Goal: Find specific page/section: Find specific page/section

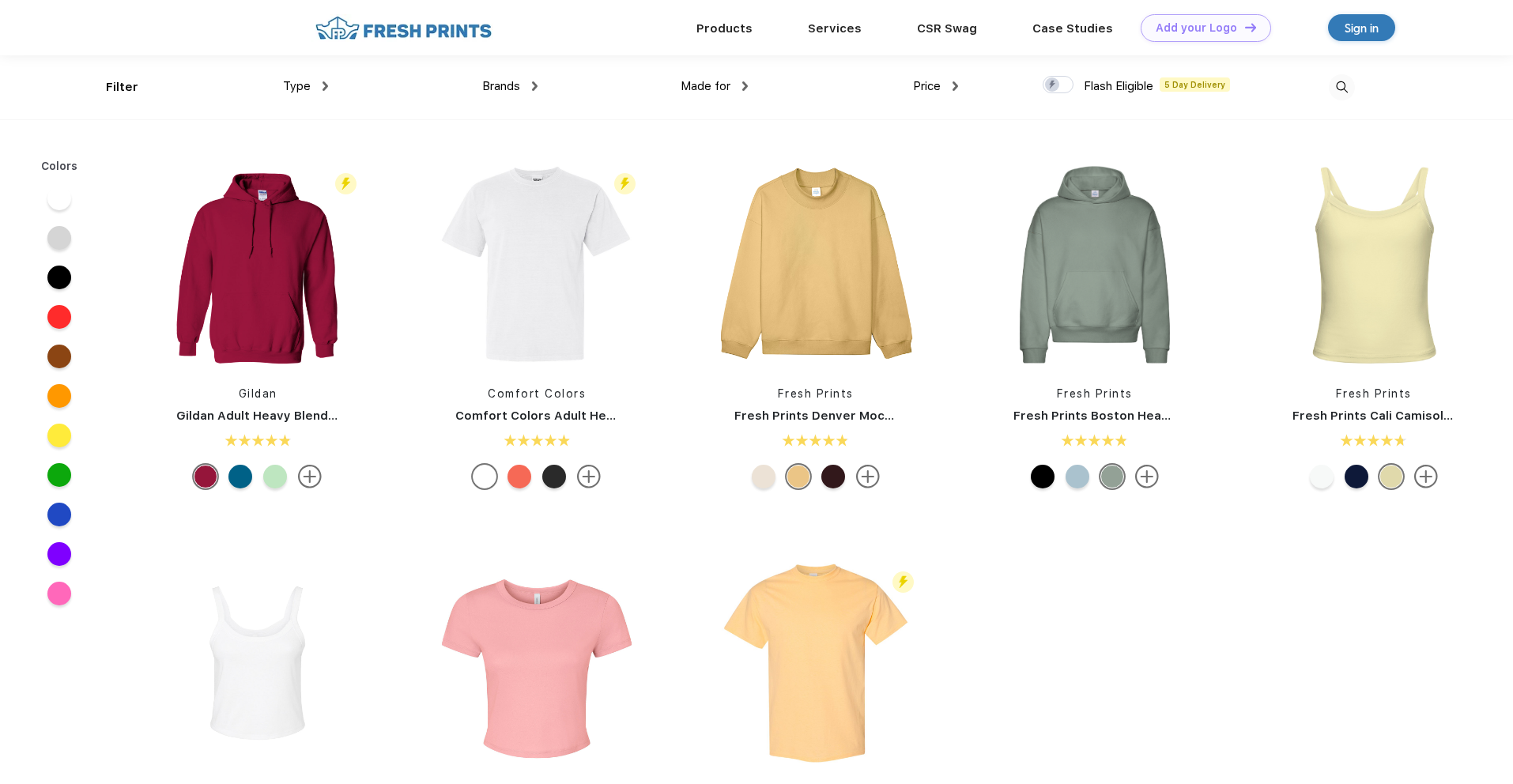
scroll to position [1, 0]
click at [295, 86] on span "Type" at bounding box center [296, 85] width 28 height 14
click at [332, 85] on div "Brands Most Popular Brands Moleskine Hydroflask Marine Layer S'well Vineyard Vi…" at bounding box center [433, 87] width 210 height 64
click at [326, 85] on img at bounding box center [325, 85] width 6 height 9
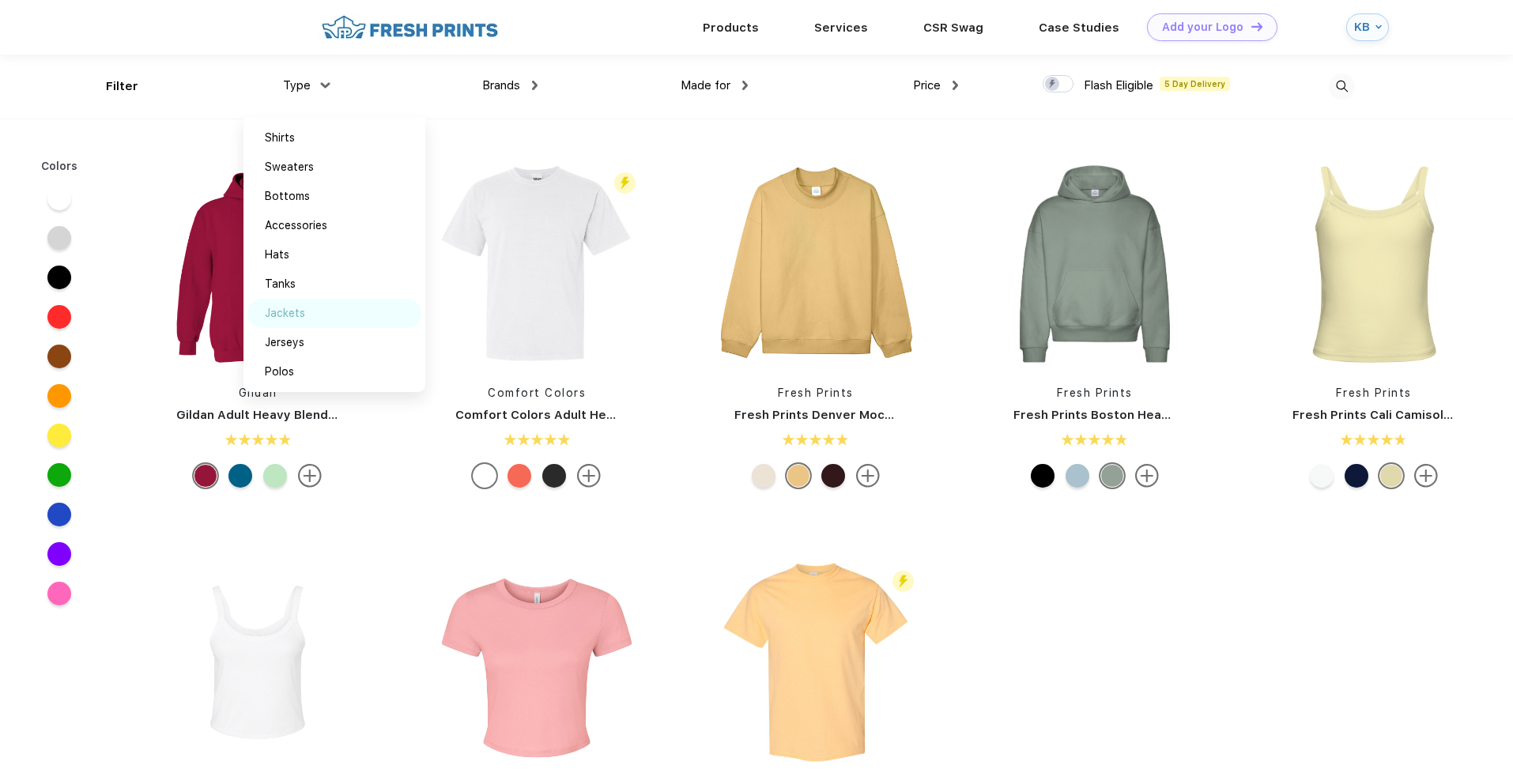
click at [307, 314] on div "Jackets" at bounding box center [334, 313] width 174 height 29
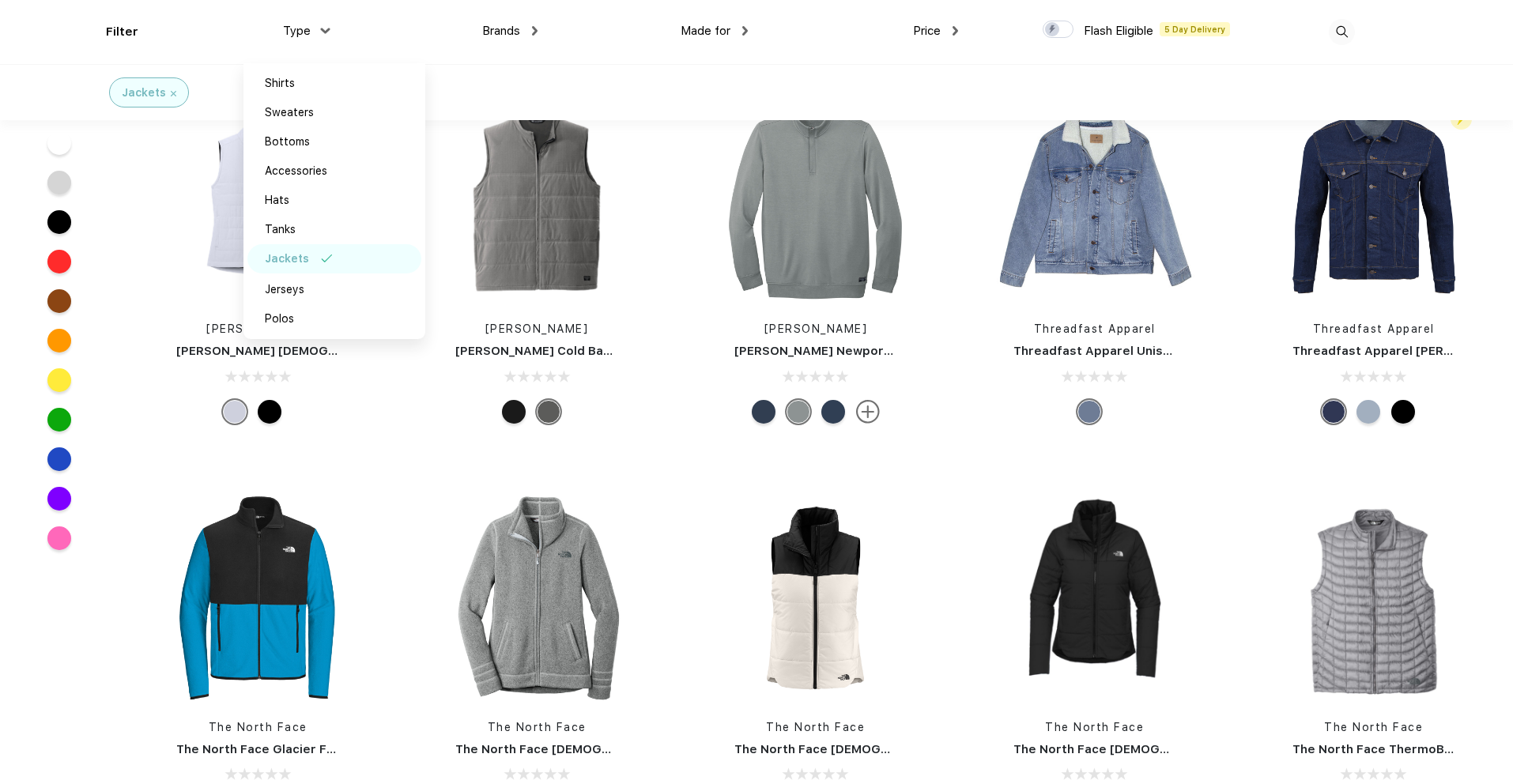
scroll to position [2655, 0]
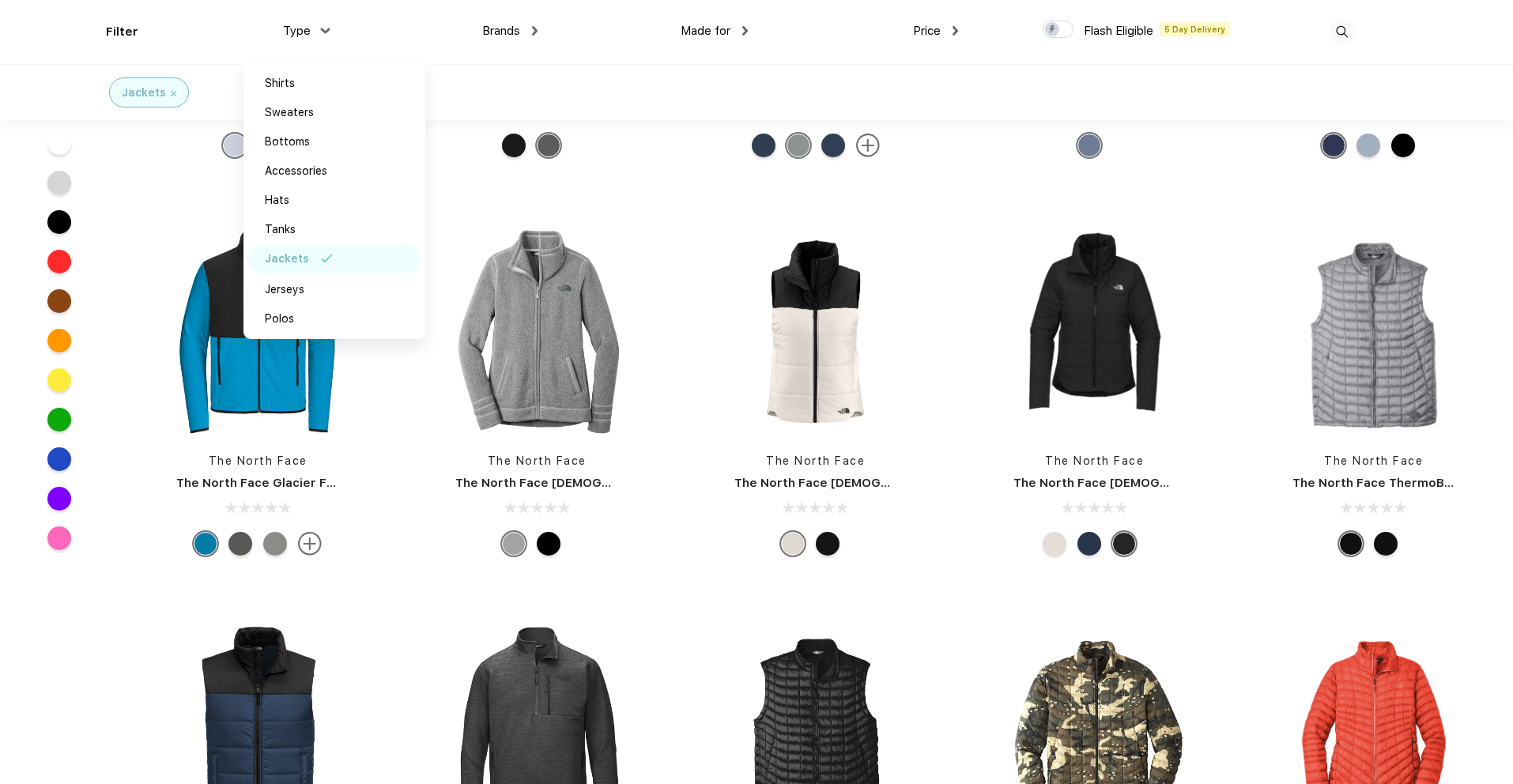
click at [1431, 72] on div "Jackets" at bounding box center [756, 92] width 1513 height 56
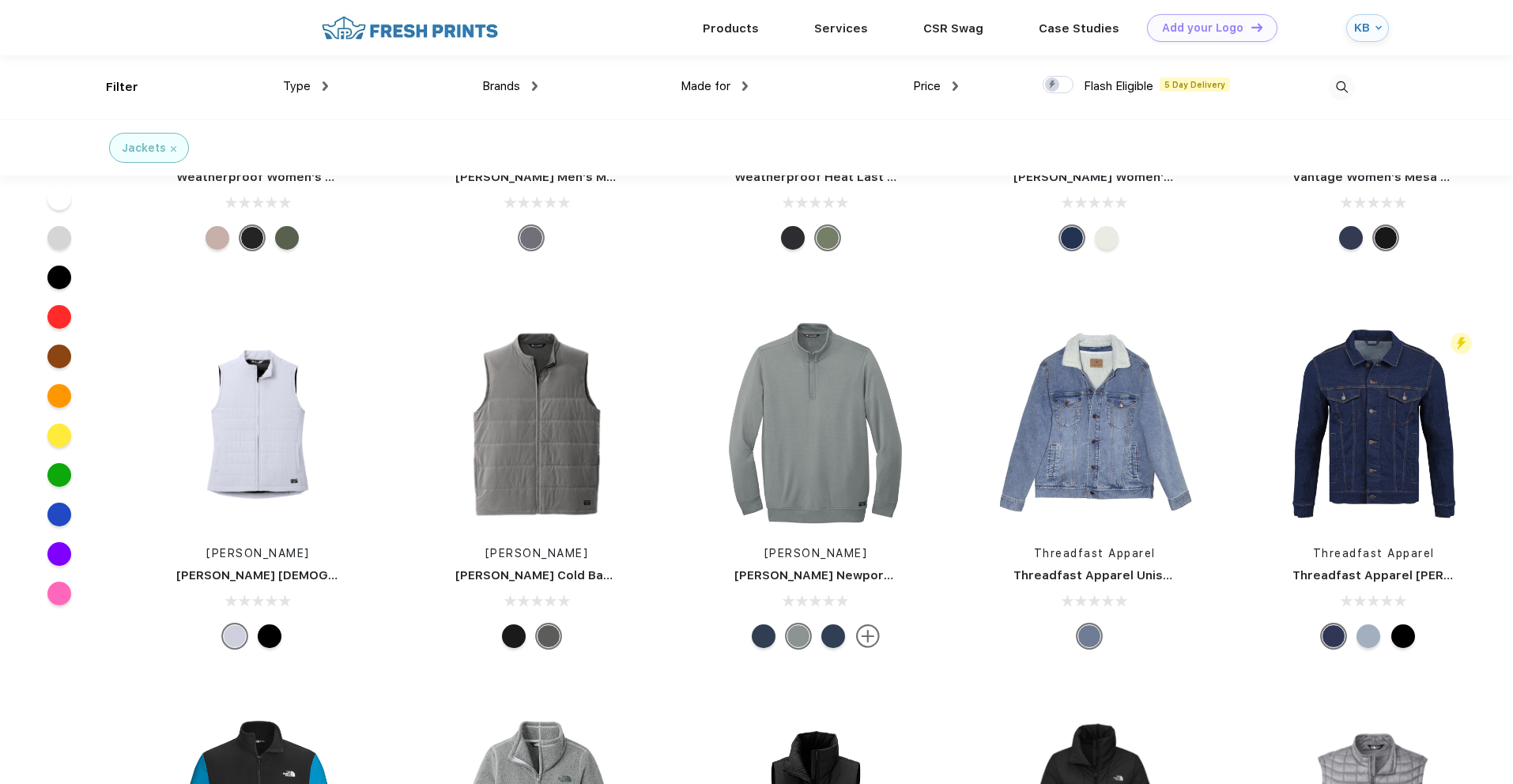
scroll to position [1761, 0]
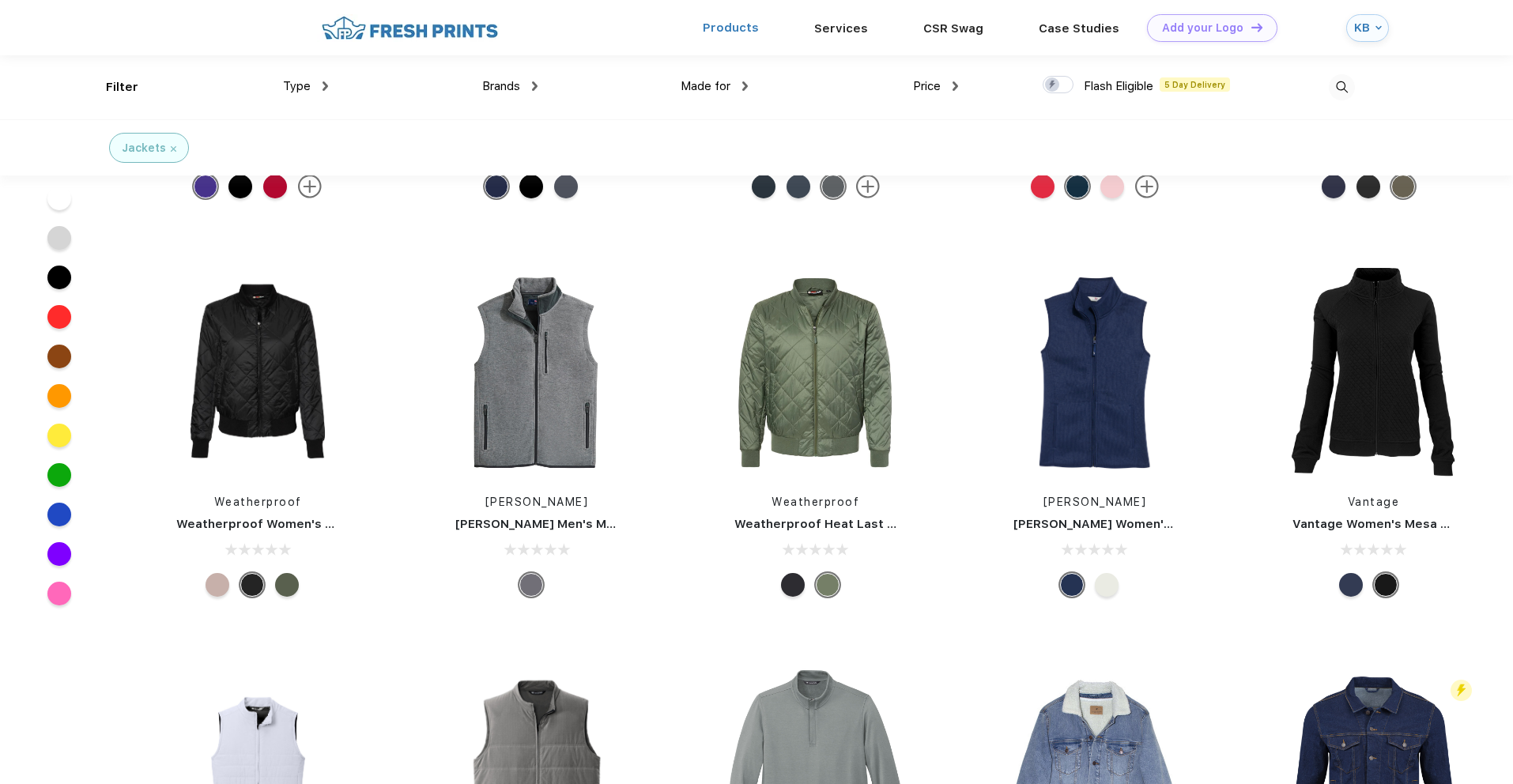
click at [751, 29] on link "Products" at bounding box center [730, 27] width 56 height 14
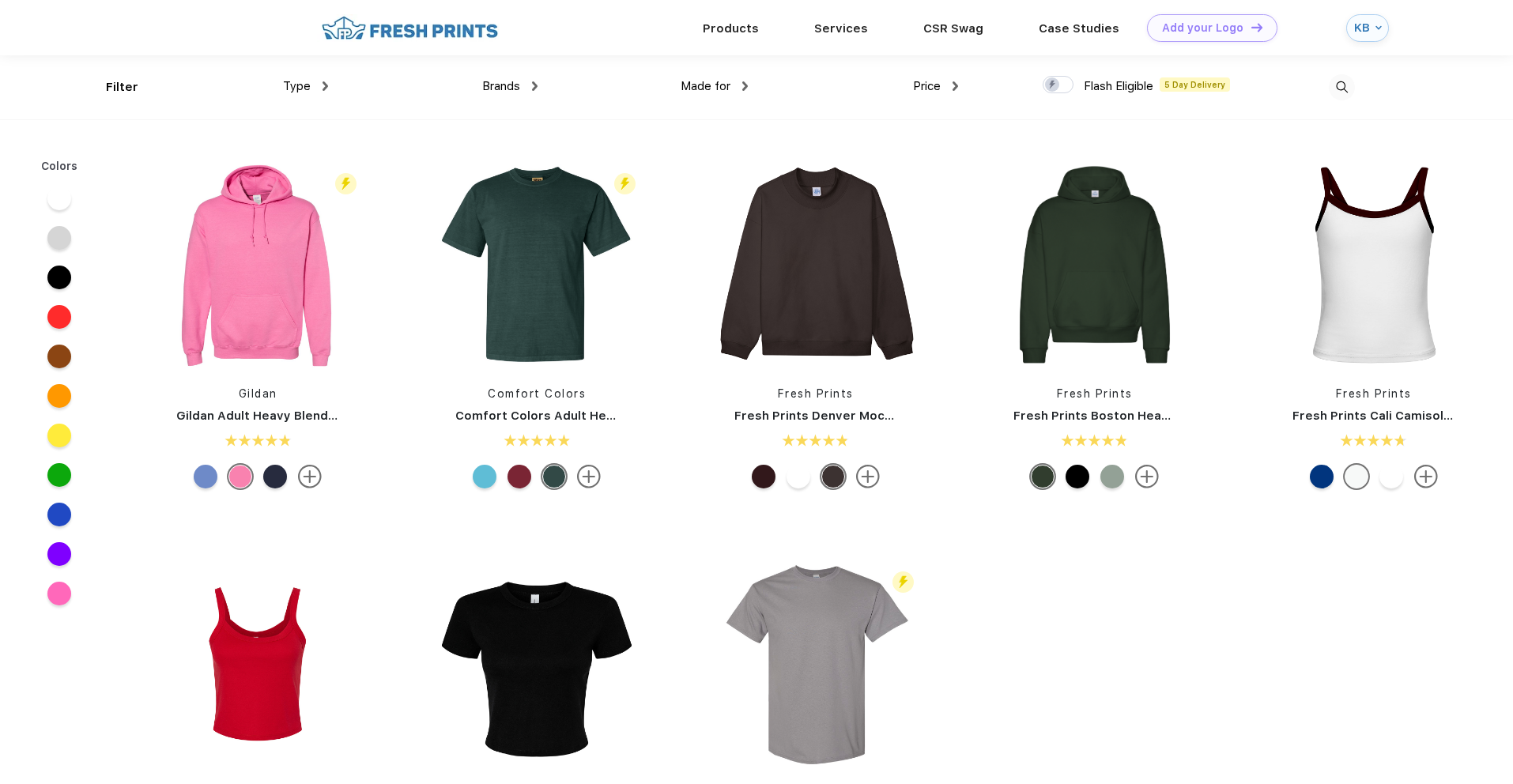
scroll to position [1, 0]
click at [326, 92] on div "Type" at bounding box center [305, 86] width 45 height 19
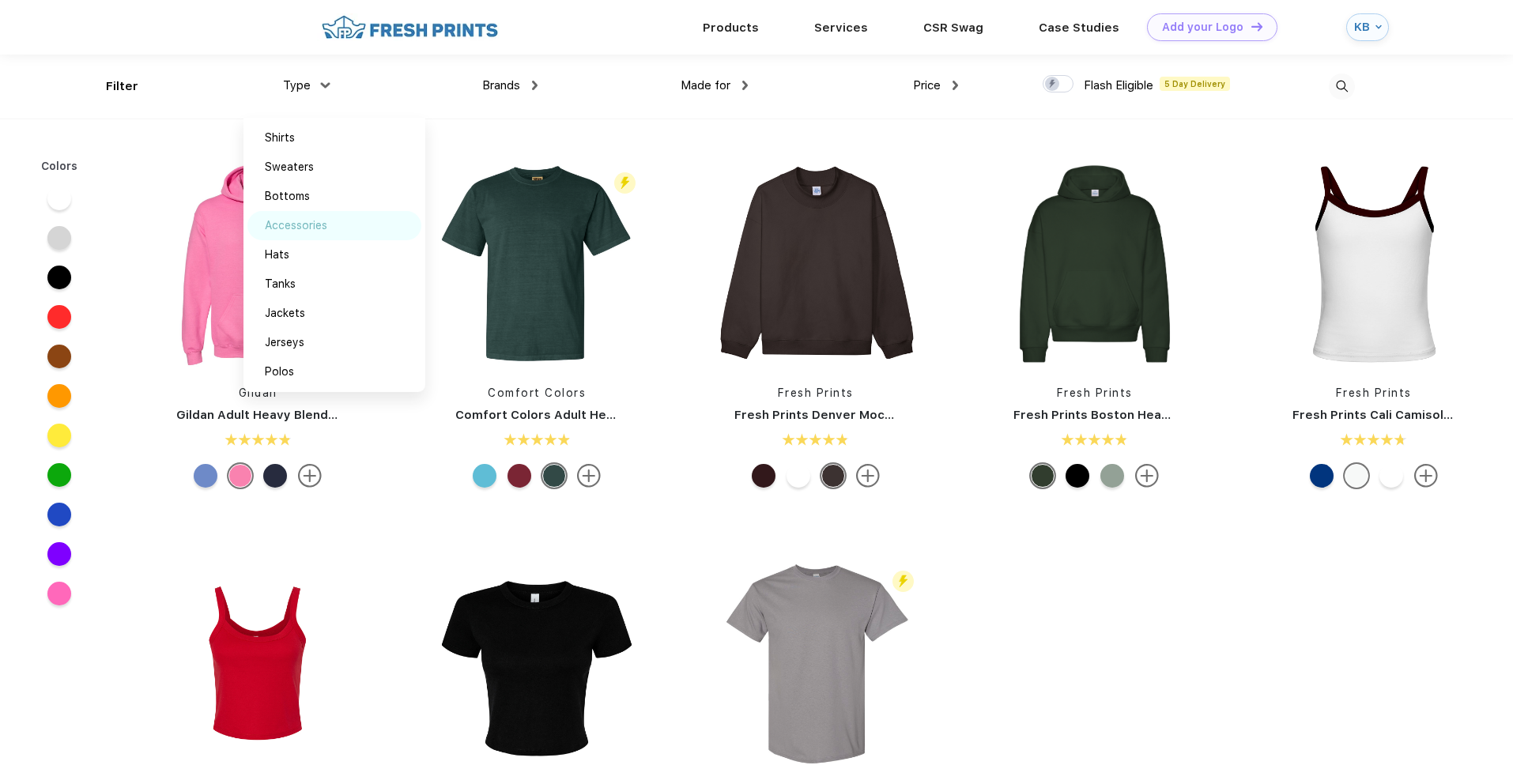
click at [321, 228] on div "Accessories" at bounding box center [296, 225] width 62 height 17
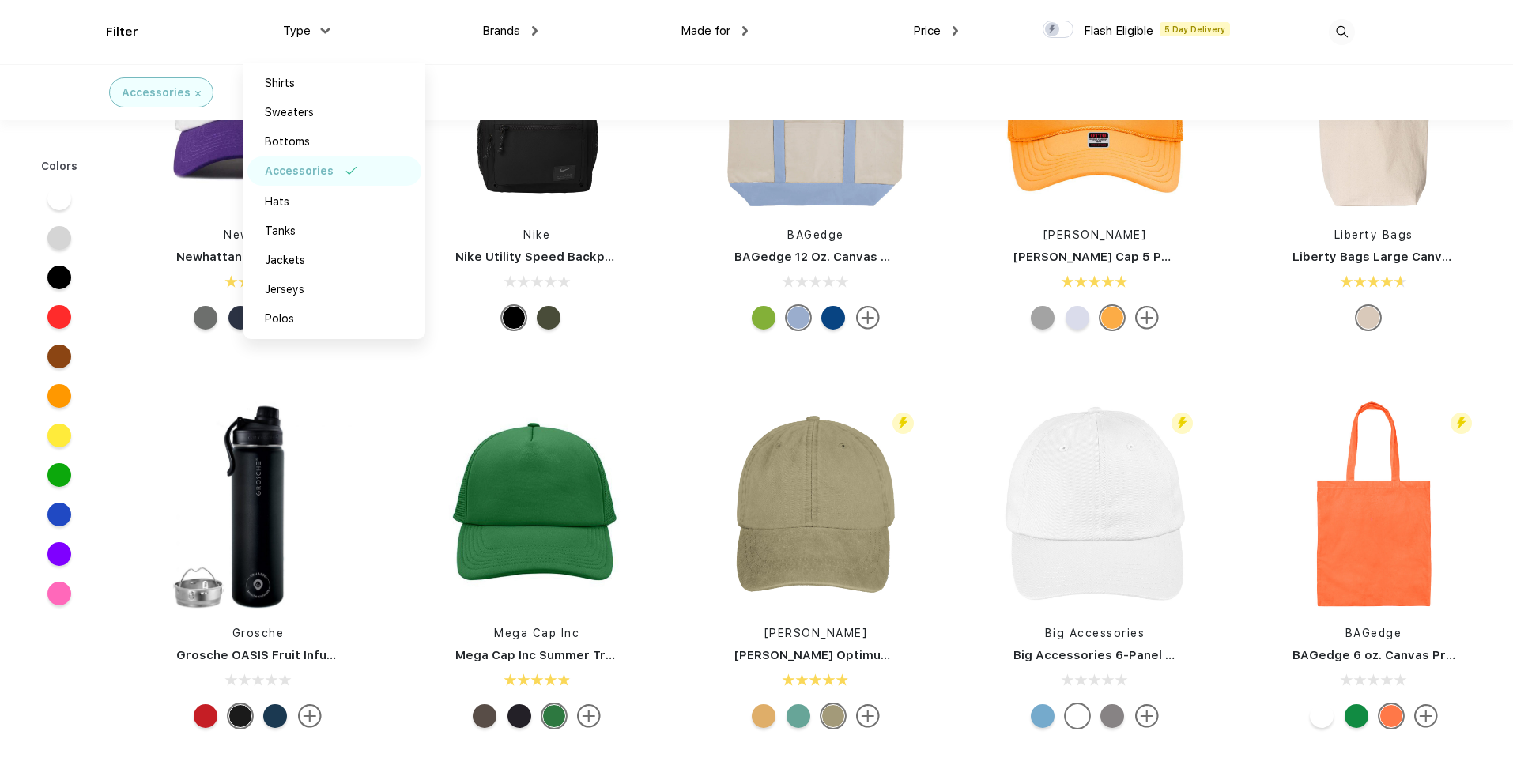
scroll to position [421, 0]
